Goal: Information Seeking & Learning: Learn about a topic

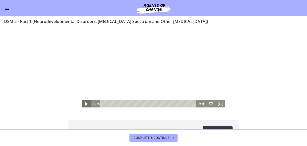
click at [85, 105] on icon "Play Video" at bounding box center [86, 103] width 3 height 3
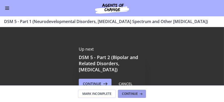
click at [133, 91] on button "Continue" at bounding box center [132, 94] width 28 height 8
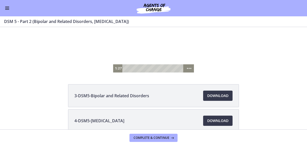
click at [154, 47] on div at bounding box center [153, 50] width 81 height 46
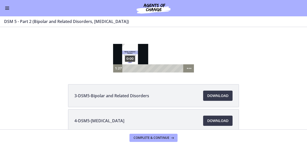
click at [125, 68] on div "0:00" at bounding box center [153, 68] width 57 height 8
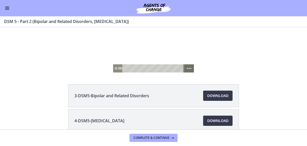
click at [186, 69] on icon "Show more buttons" at bounding box center [189, 68] width 10 height 8
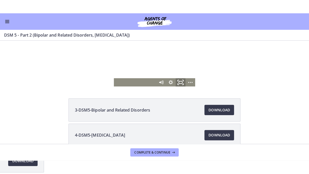
click at [176, 83] on icon "Fullscreen" at bounding box center [179, 82] width 12 height 10
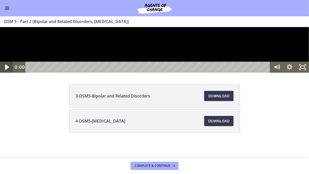
click at [8, 74] on icon "Play Video" at bounding box center [6, 66] width 15 height 13
click at [111, 72] on div at bounding box center [154, 50] width 309 height 46
click at [128, 72] on div at bounding box center [154, 50] width 309 height 46
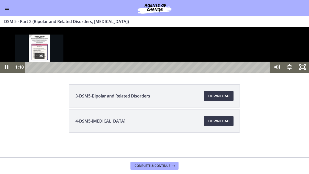
click at [39, 69] on div "Playbar" at bounding box center [41, 67] width 4 height 4
click at [38, 69] on div "Playbar" at bounding box center [38, 67] width 4 height 4
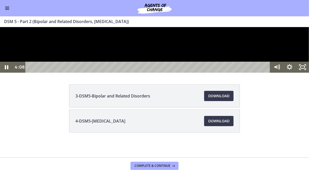
click at [128, 72] on div at bounding box center [154, 50] width 309 height 46
click at [129, 72] on div at bounding box center [154, 50] width 309 height 46
click at [164, 72] on div at bounding box center [154, 50] width 309 height 46
click at [7, 72] on icon "Play Video" at bounding box center [7, 66] width 13 height 11
click at [6, 74] on icon "Pause" at bounding box center [6, 66] width 15 height 13
